Goal: Task Accomplishment & Management: Manage account settings

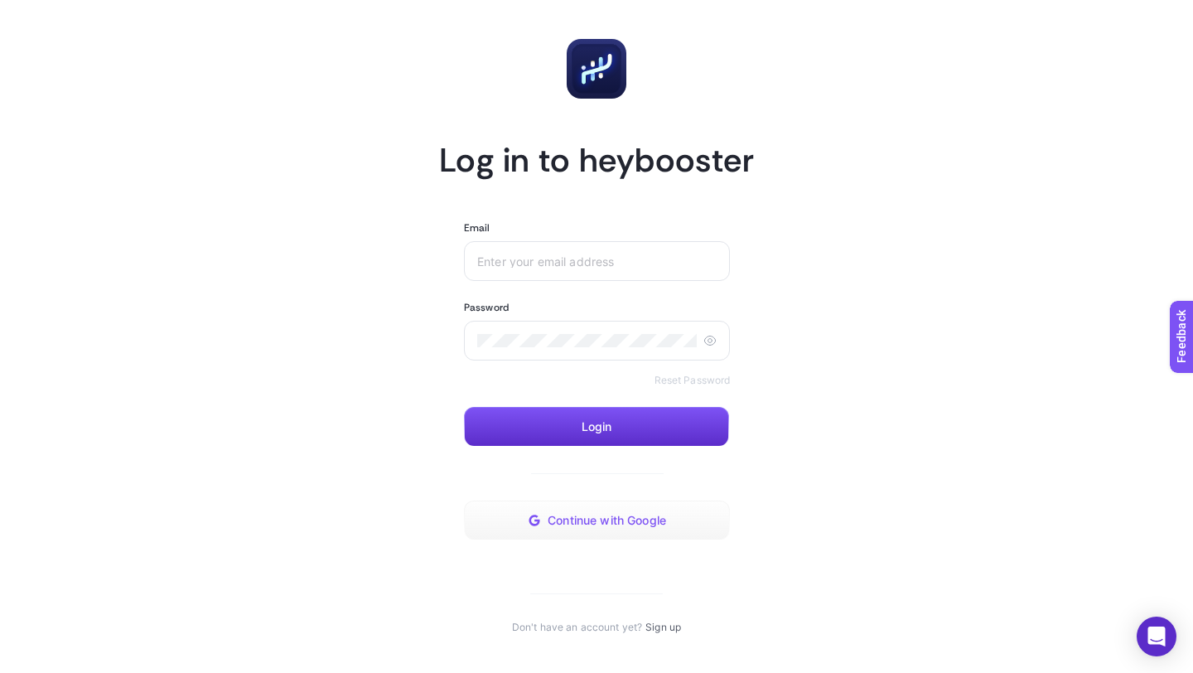
click at [583, 519] on span "Continue with Google" at bounding box center [607, 520] width 118 height 13
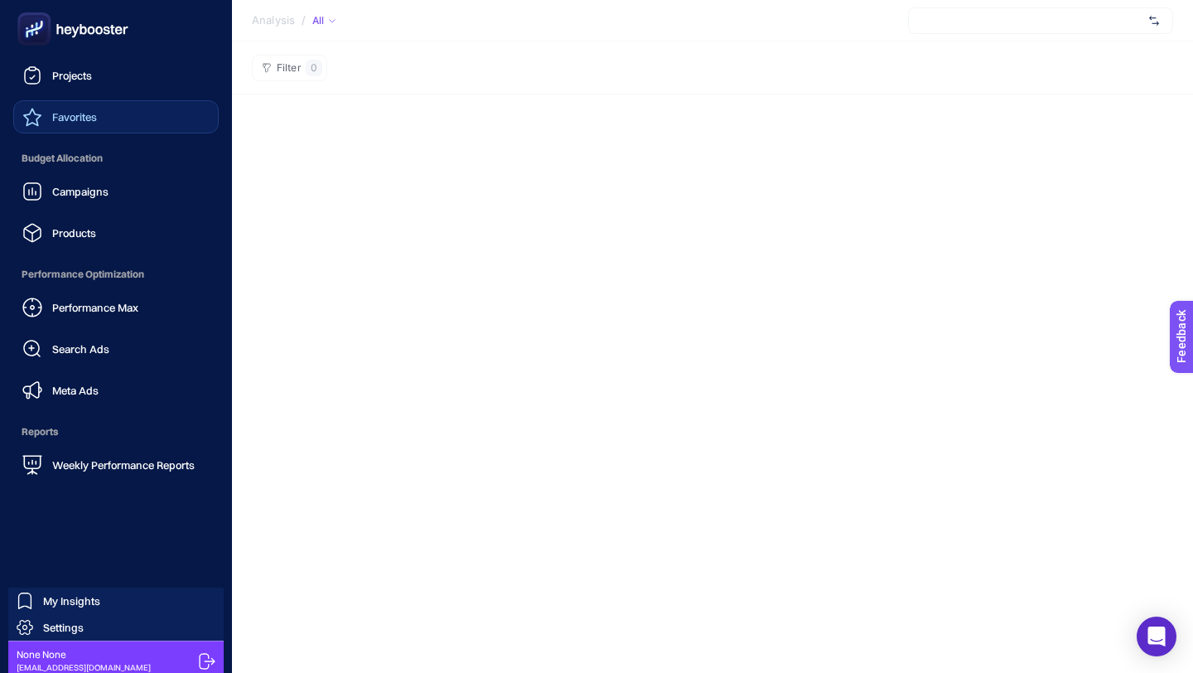
scroll to position [131, 0]
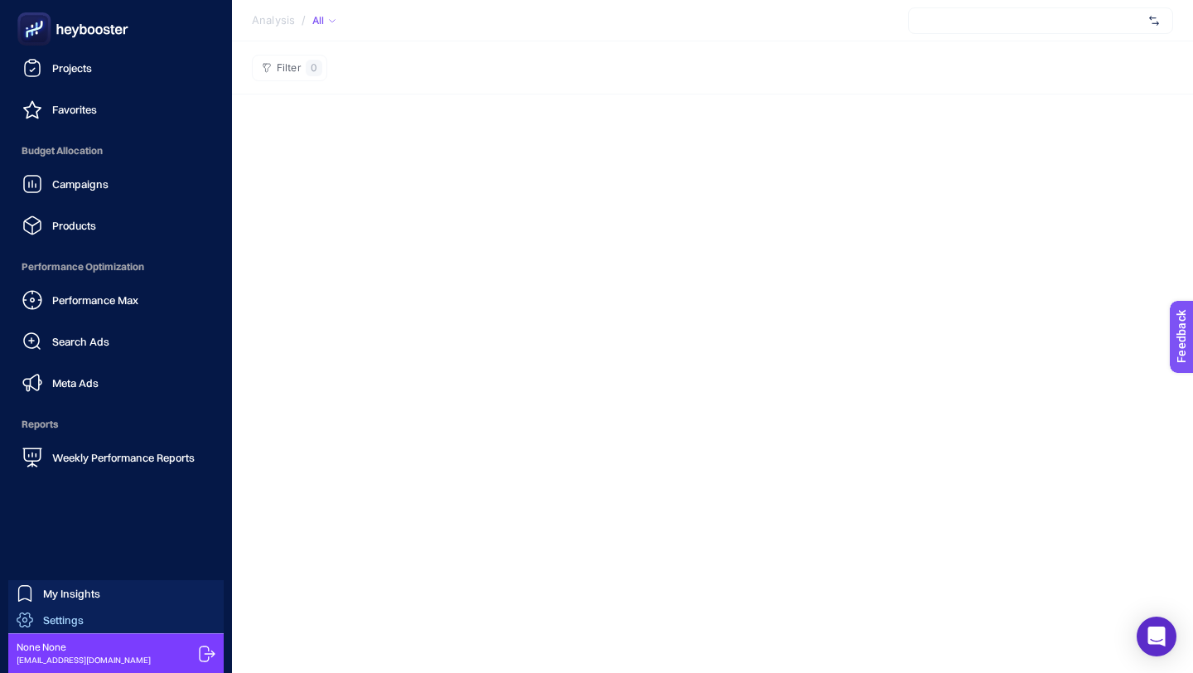
click at [68, 623] on span "Settings" at bounding box center [63, 619] width 41 height 13
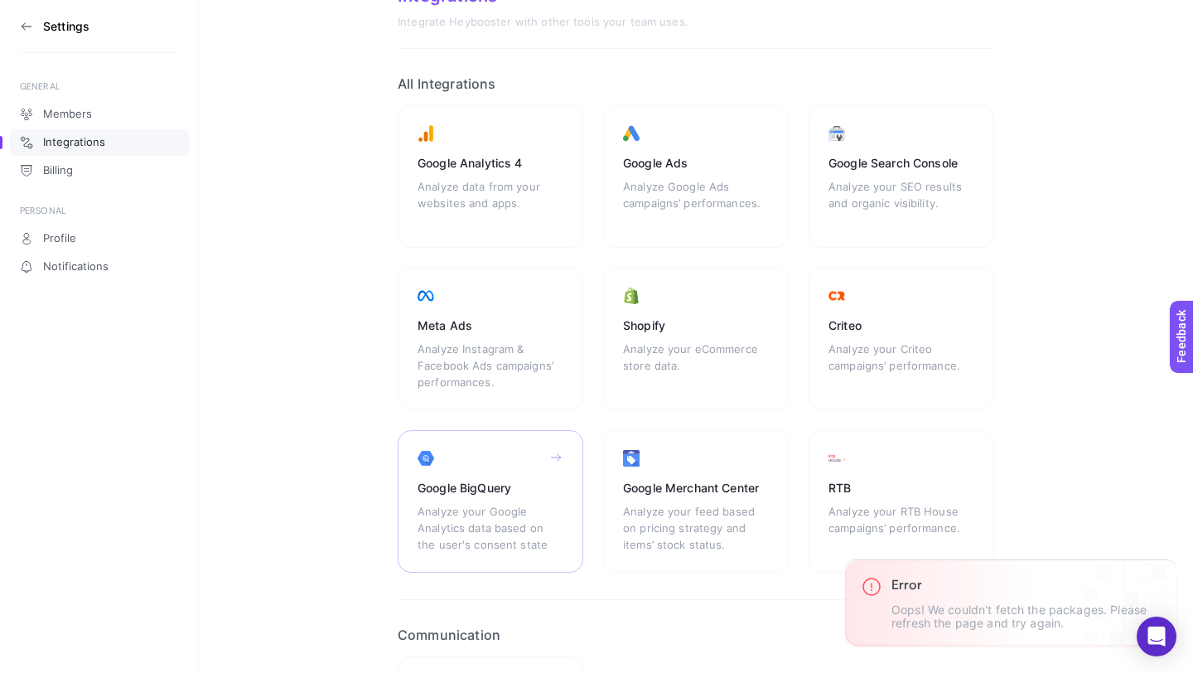
scroll to position [29, 0]
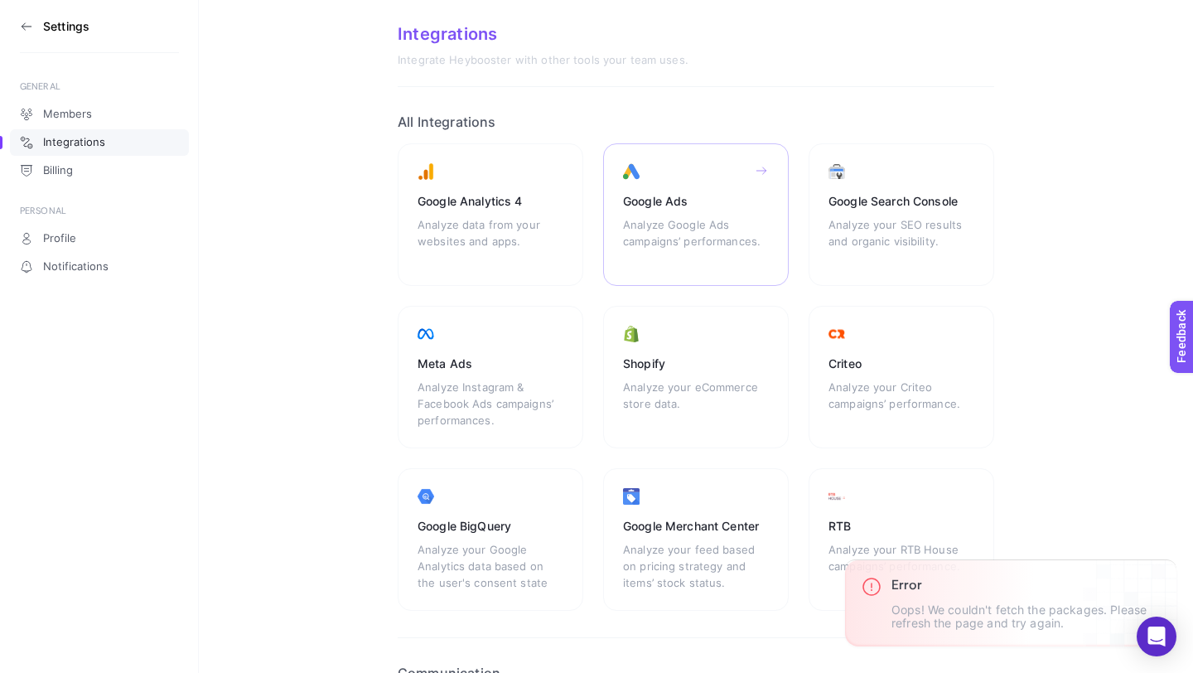
click at [664, 221] on div "Analyze Google Ads campaigns’ performances." at bounding box center [696, 241] width 146 height 50
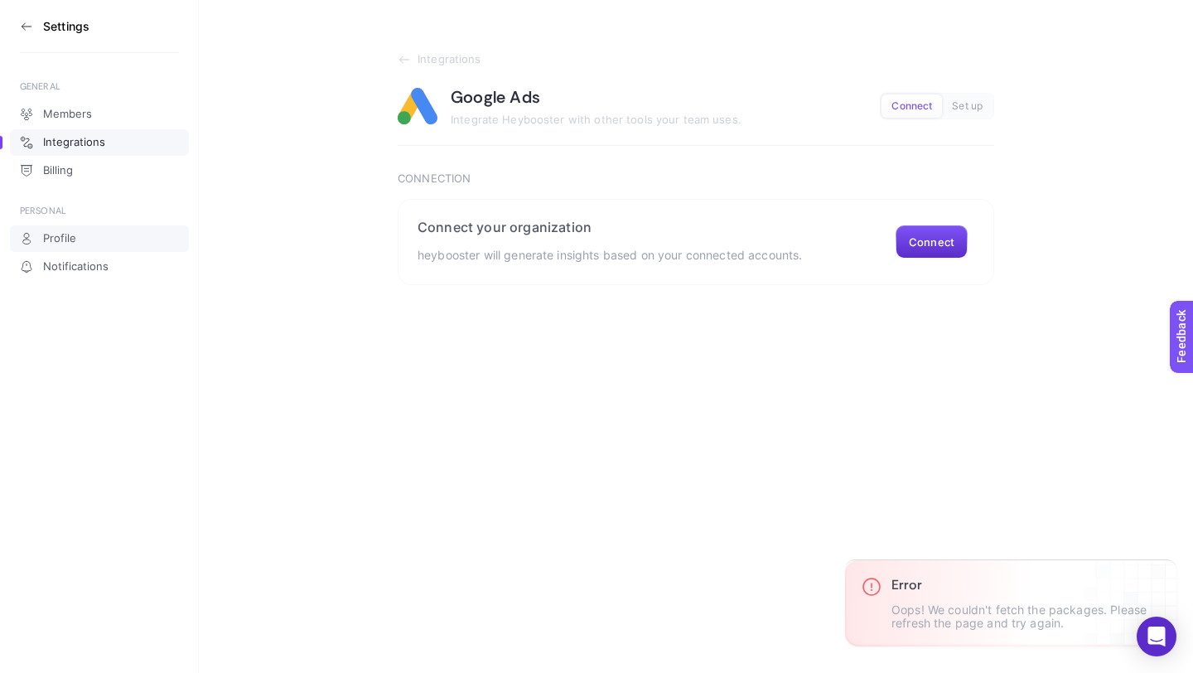
click at [63, 247] on link "Profile" at bounding box center [99, 238] width 179 height 27
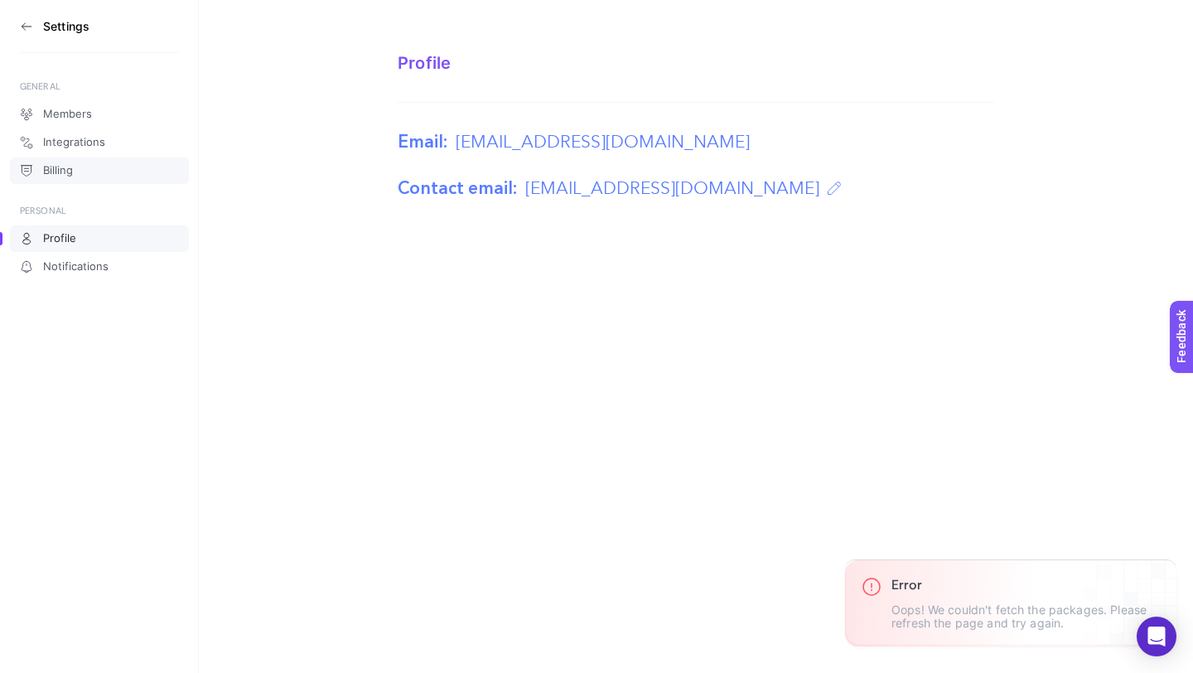
click at [90, 178] on link "Billing" at bounding box center [99, 170] width 179 height 27
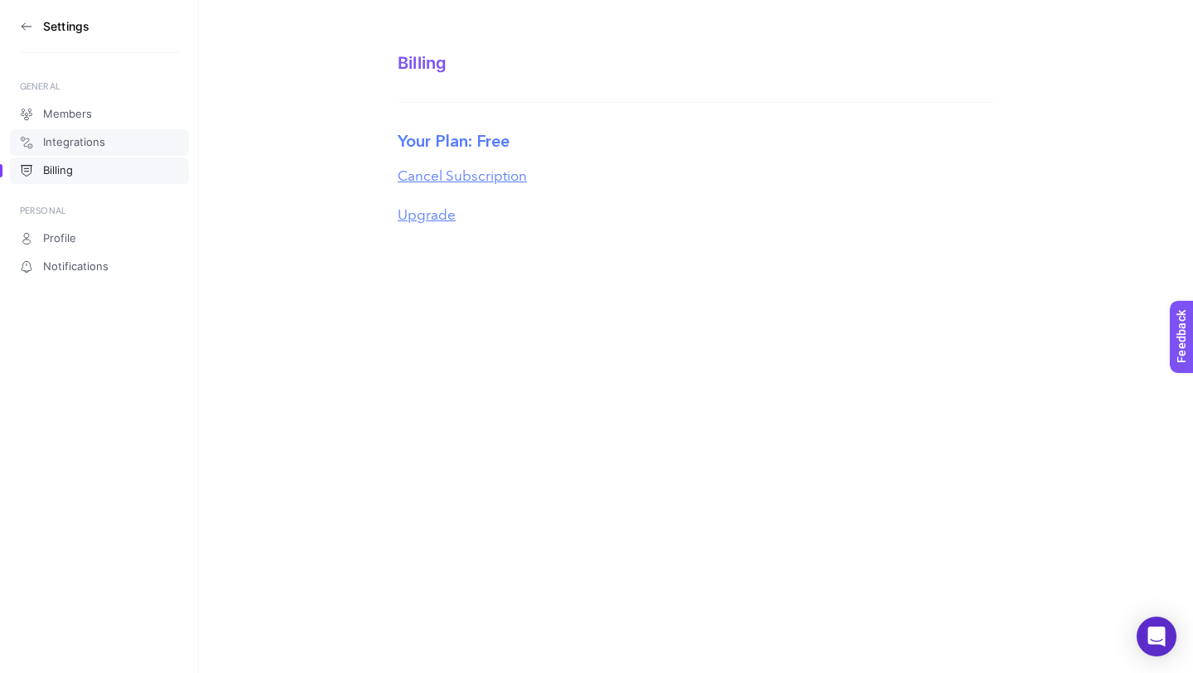
click at [90, 148] on link "Integrations" at bounding box center [99, 142] width 179 height 27
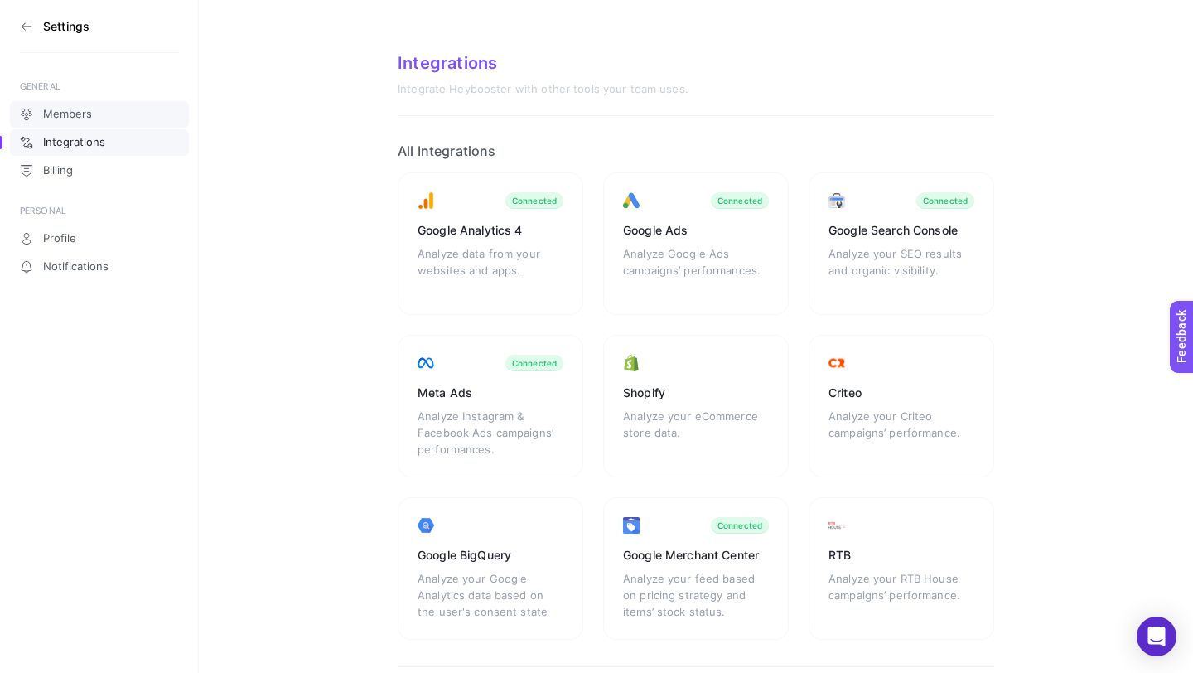
click at [94, 125] on link "Members" at bounding box center [99, 114] width 179 height 27
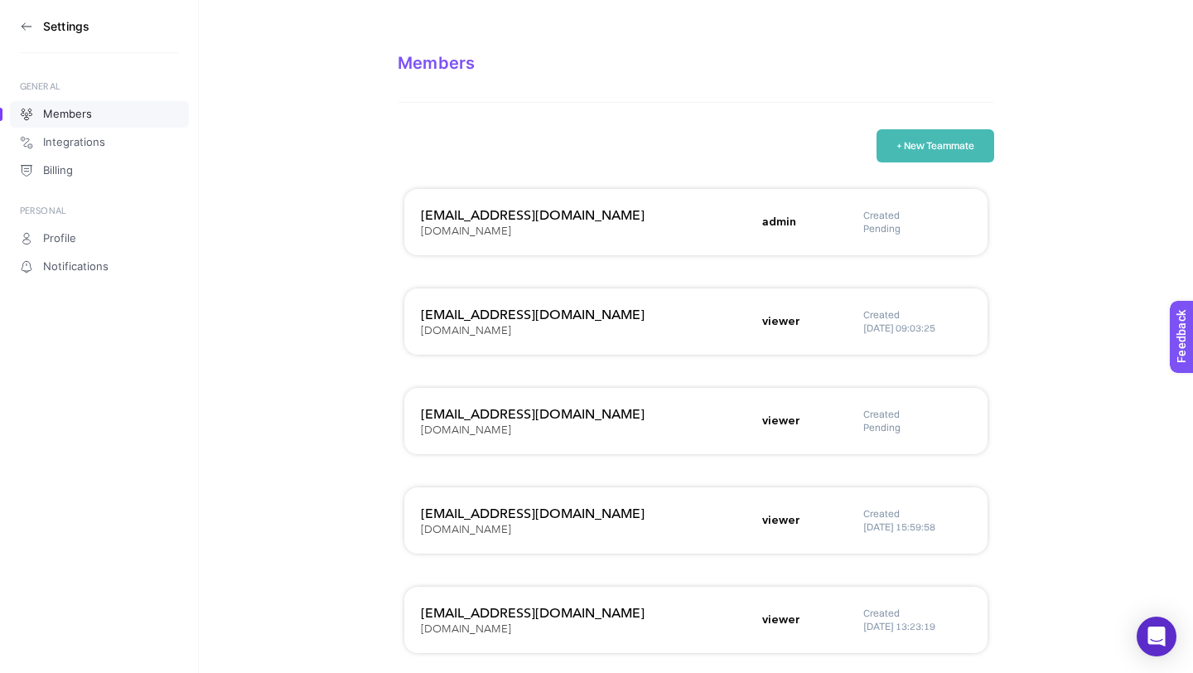
click at [27, 29] on icon at bounding box center [26, 26] width 13 height 13
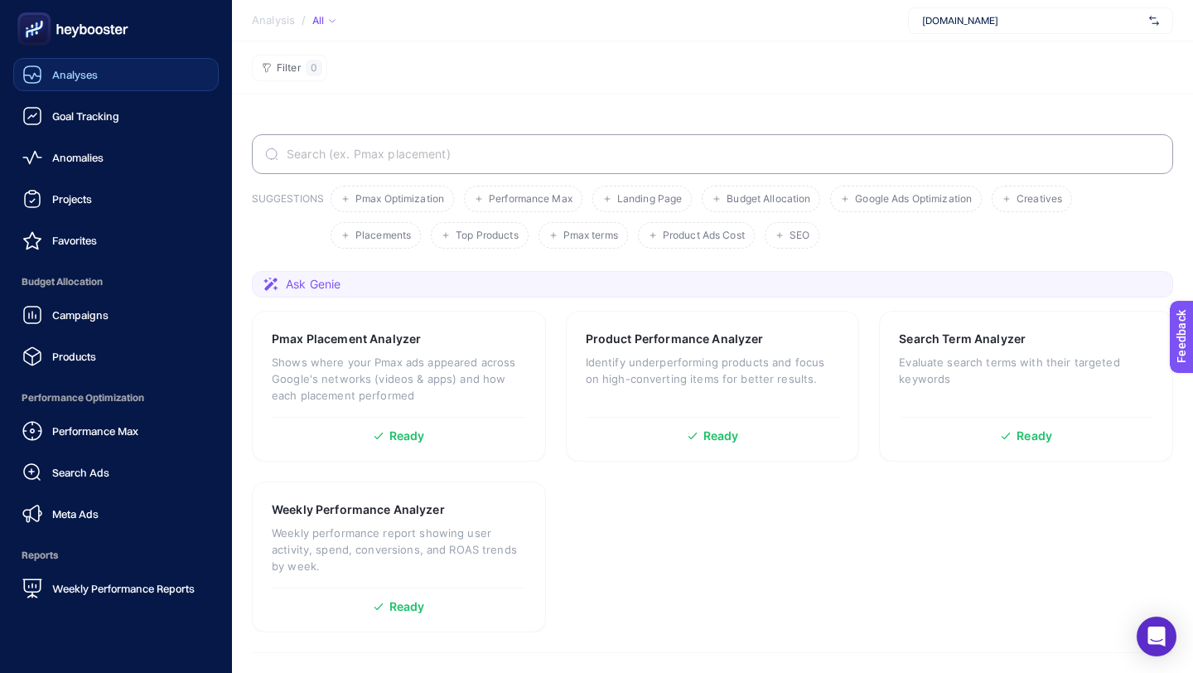
click at [75, 81] on div "Analyses" at bounding box center [59, 75] width 75 height 20
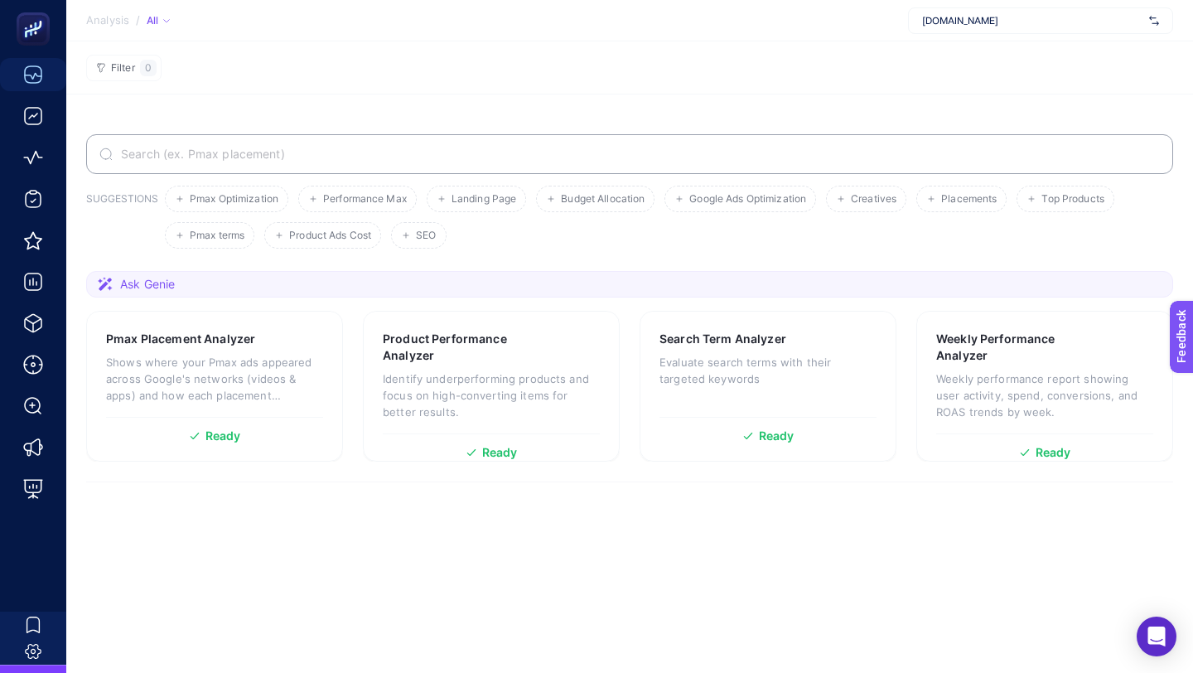
click at [1014, 25] on span "www.dogostore.com" at bounding box center [1032, 20] width 220 height 13
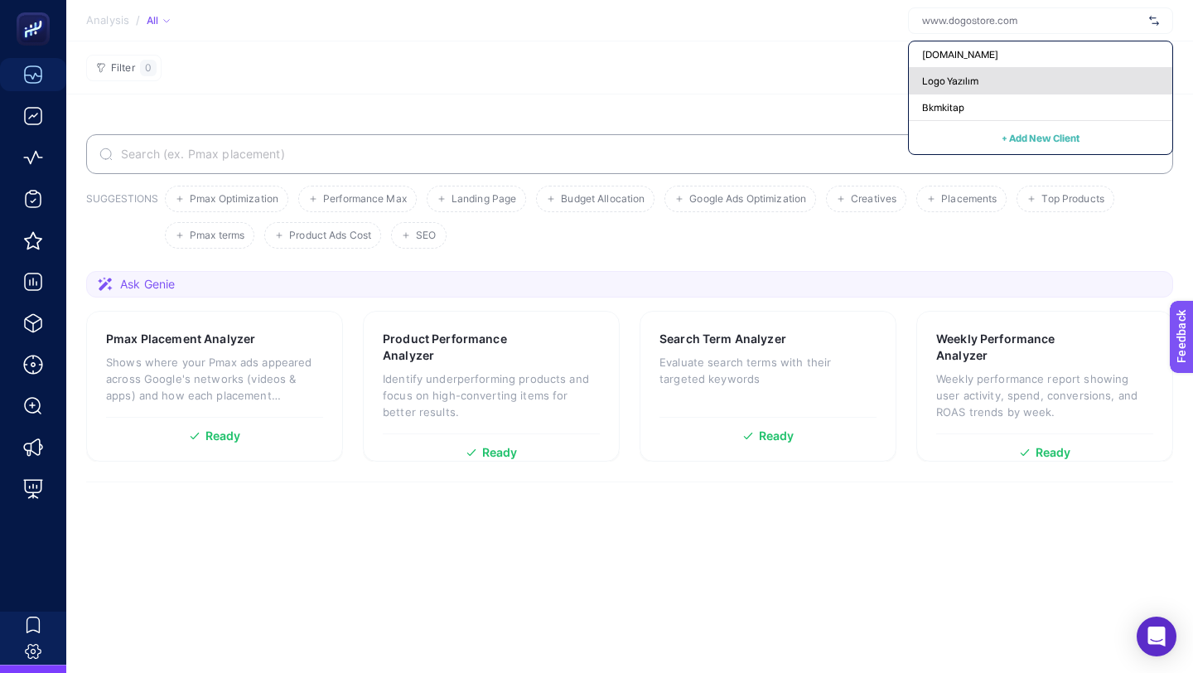
click at [969, 81] on span "Logo Yazılım" at bounding box center [950, 81] width 56 height 13
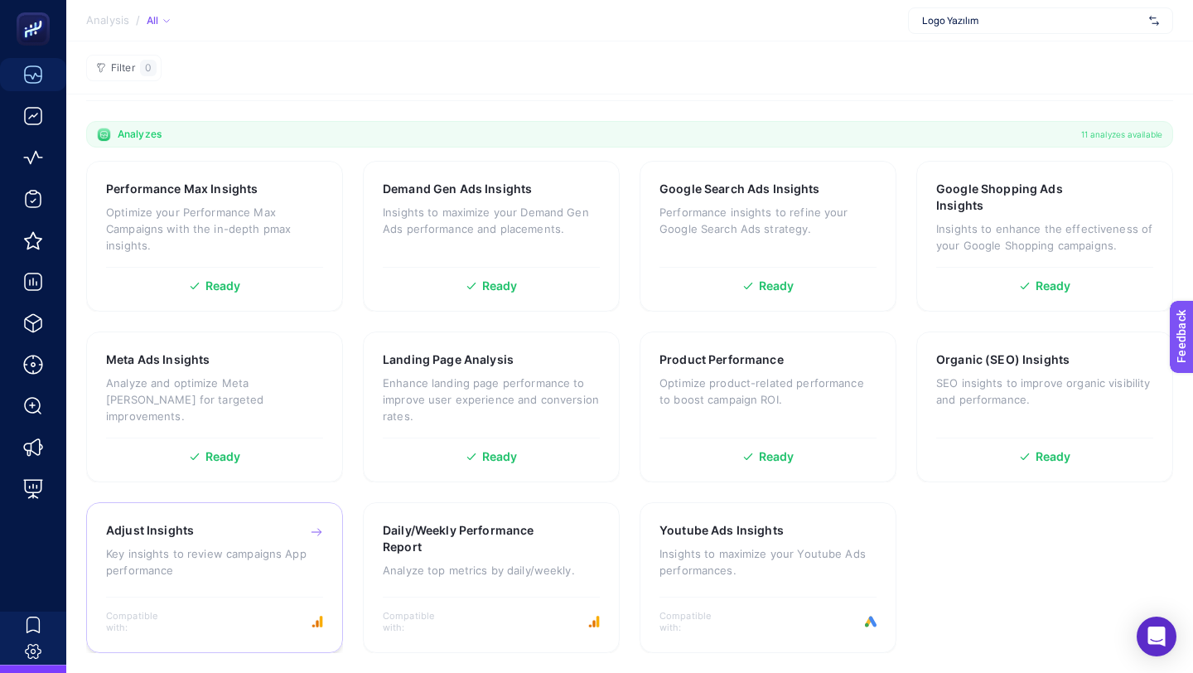
scroll to position [381, 0]
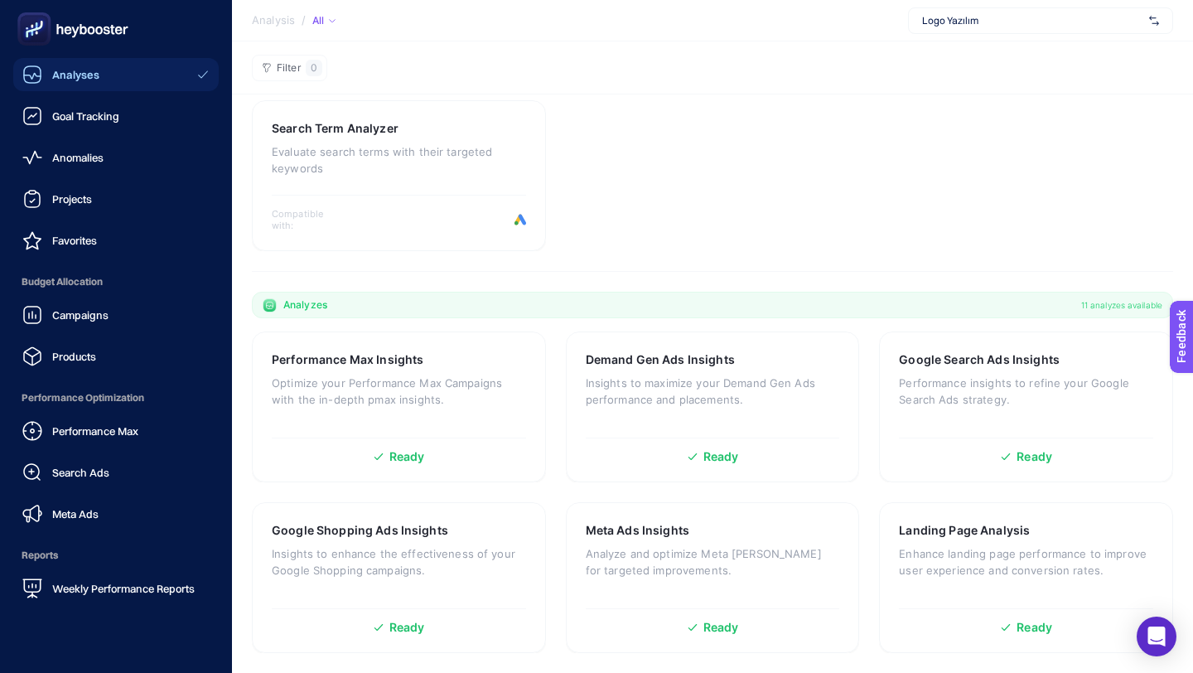
click at [38, 655] on nav "Analyses Goal Tracking Anomalies Projects Favorites Budget Allocation Campaigns…" at bounding box center [115, 365] width 215 height 615
click at [30, 658] on nav "Analyses Goal Tracking Anomalies Projects Favorites Budget Allocation Campaigns…" at bounding box center [115, 365] width 215 height 615
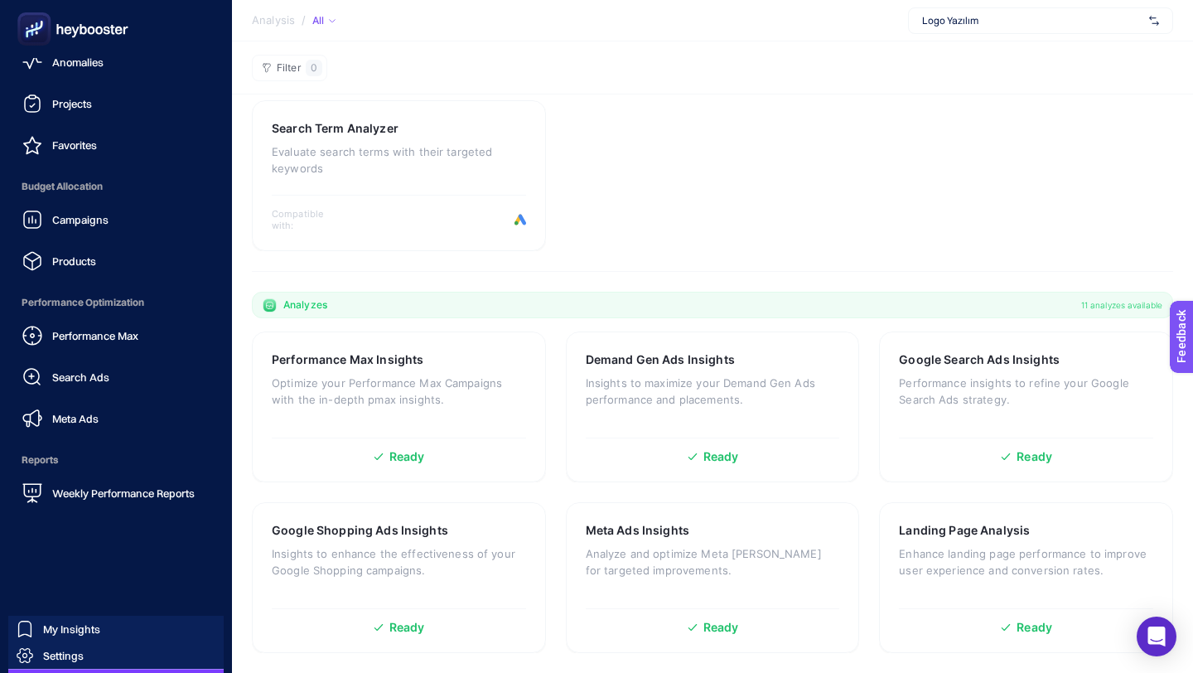
scroll to position [131, 0]
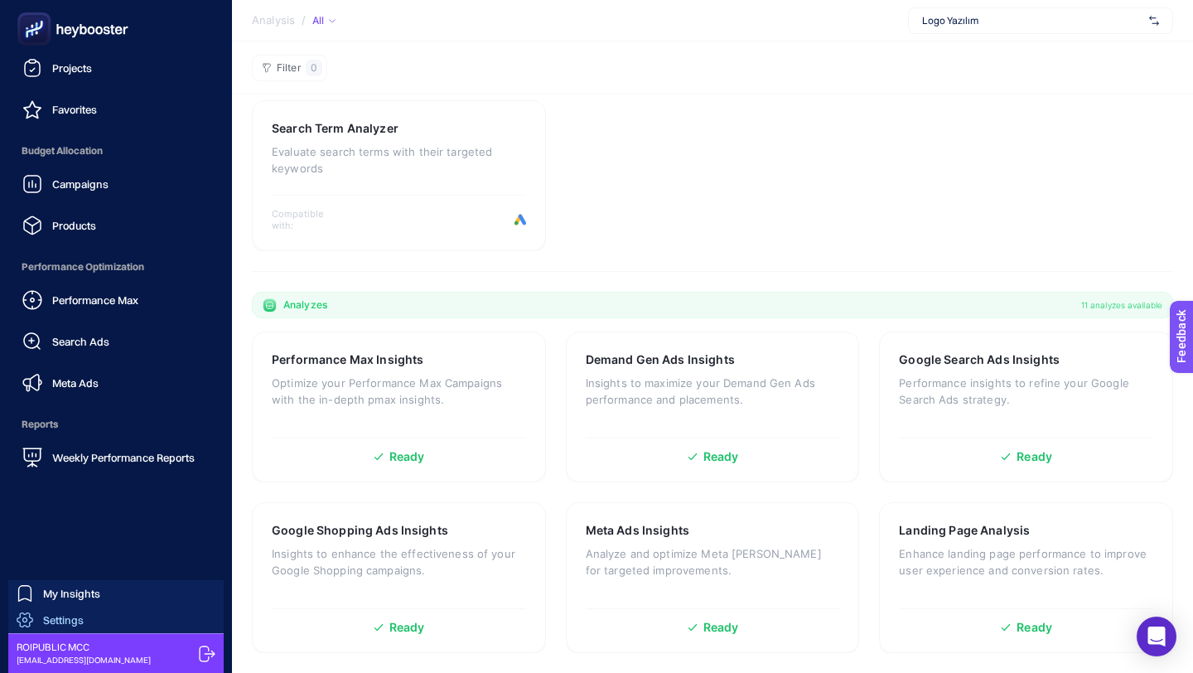
click at [70, 617] on span "Settings" at bounding box center [63, 619] width 41 height 13
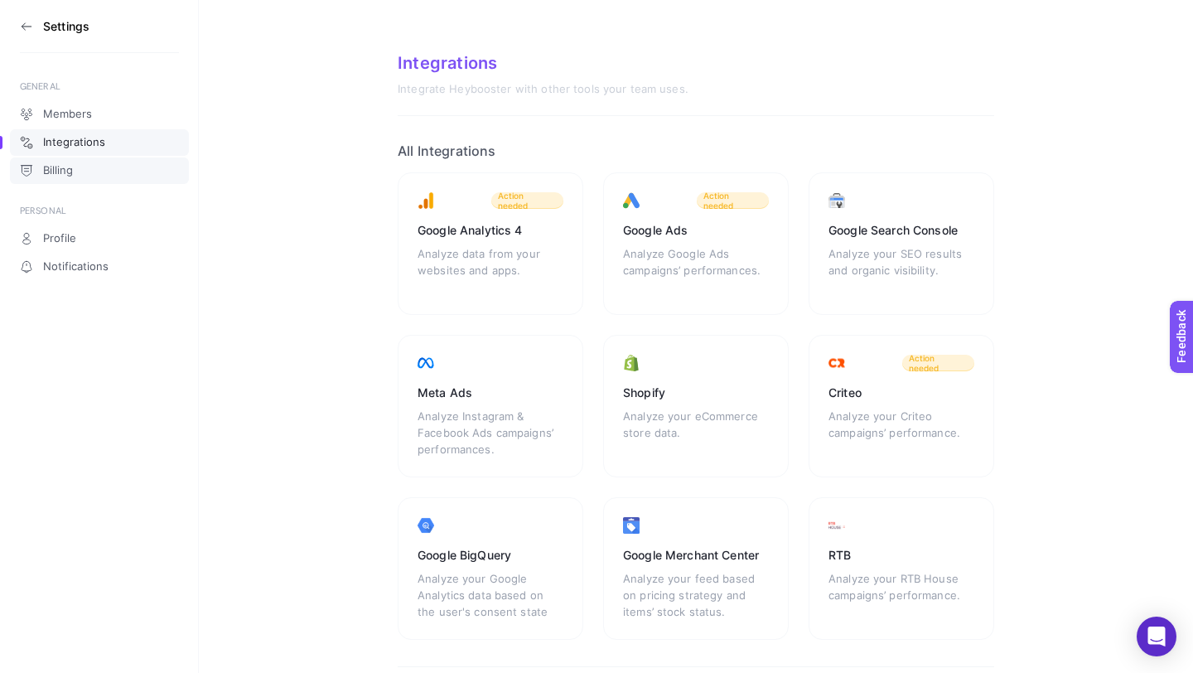
click at [137, 175] on link "Billing" at bounding box center [99, 170] width 179 height 27
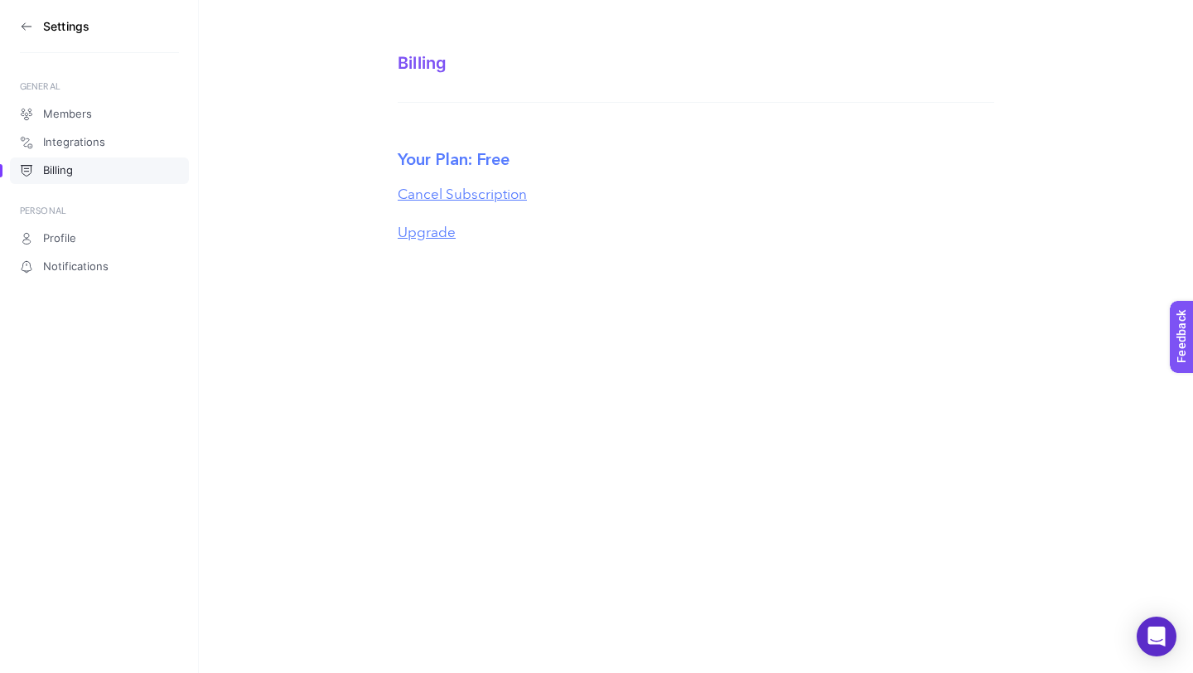
click at [137, 175] on link "Billing" at bounding box center [99, 170] width 179 height 27
click at [423, 240] on button "Upgrade" at bounding box center [427, 233] width 58 height 22
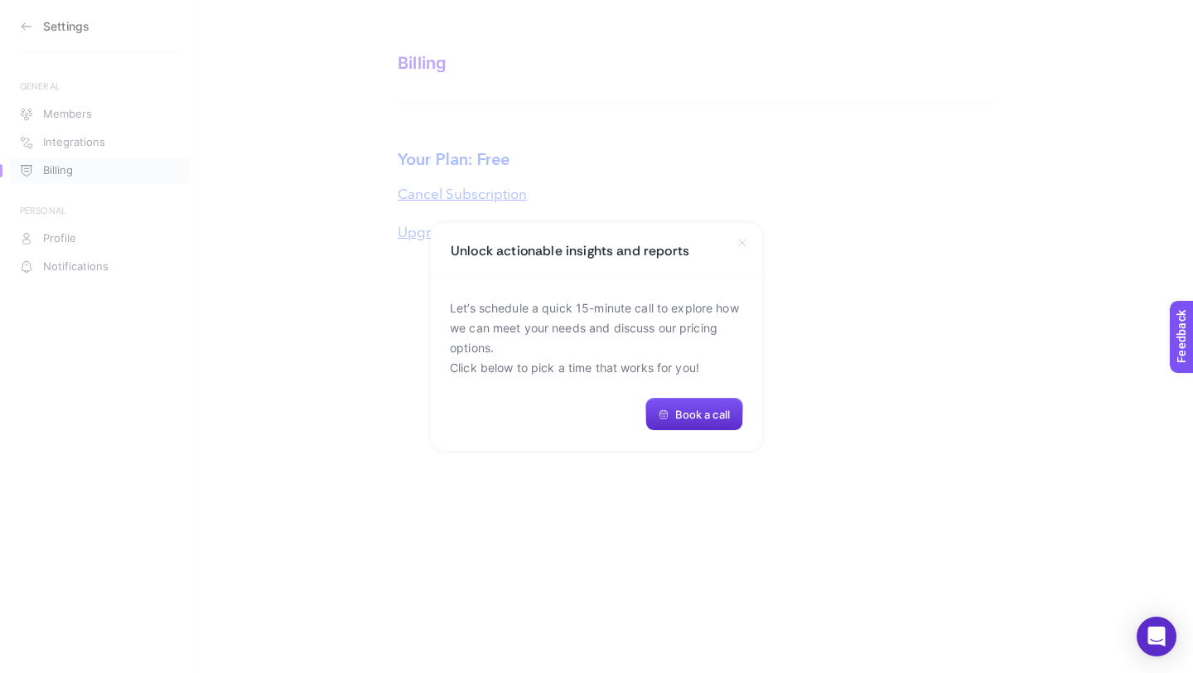
click at [742, 243] on icon at bounding box center [742, 242] width 7 height 7
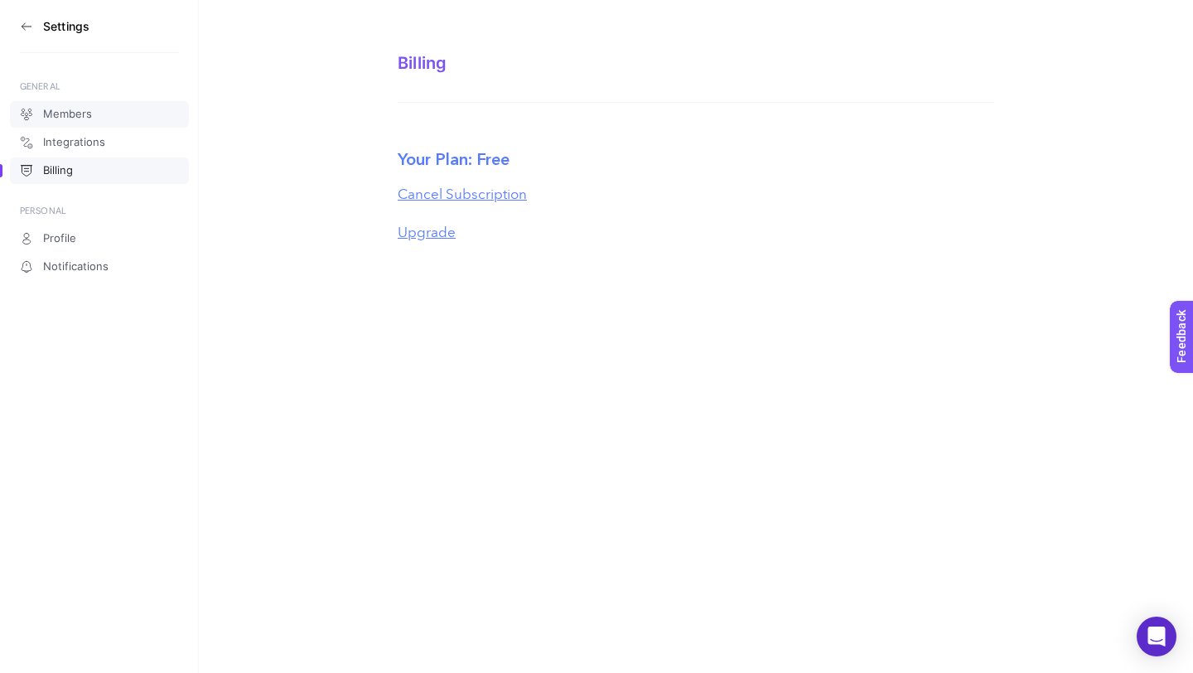
click at [77, 115] on span "Members" at bounding box center [67, 114] width 49 height 13
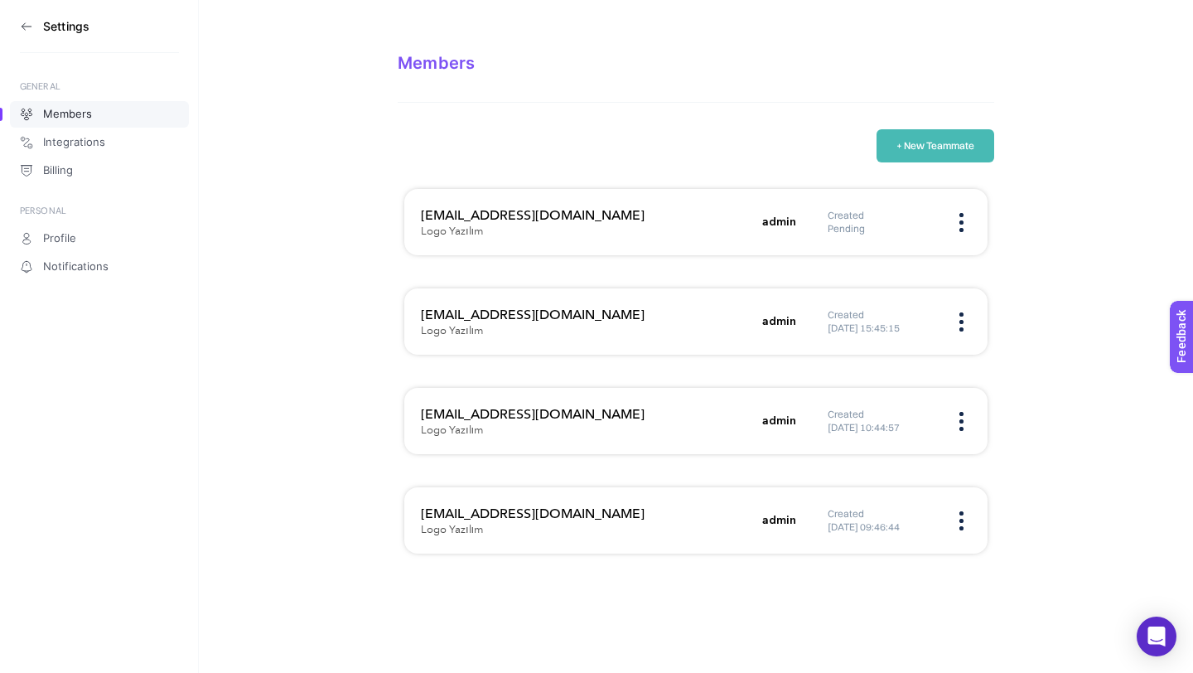
click at [29, 33] on section "Settings" at bounding box center [99, 26] width 159 height 53
click at [28, 27] on icon at bounding box center [26, 26] width 13 height 13
